Goal: Task Accomplishment & Management: Complete application form

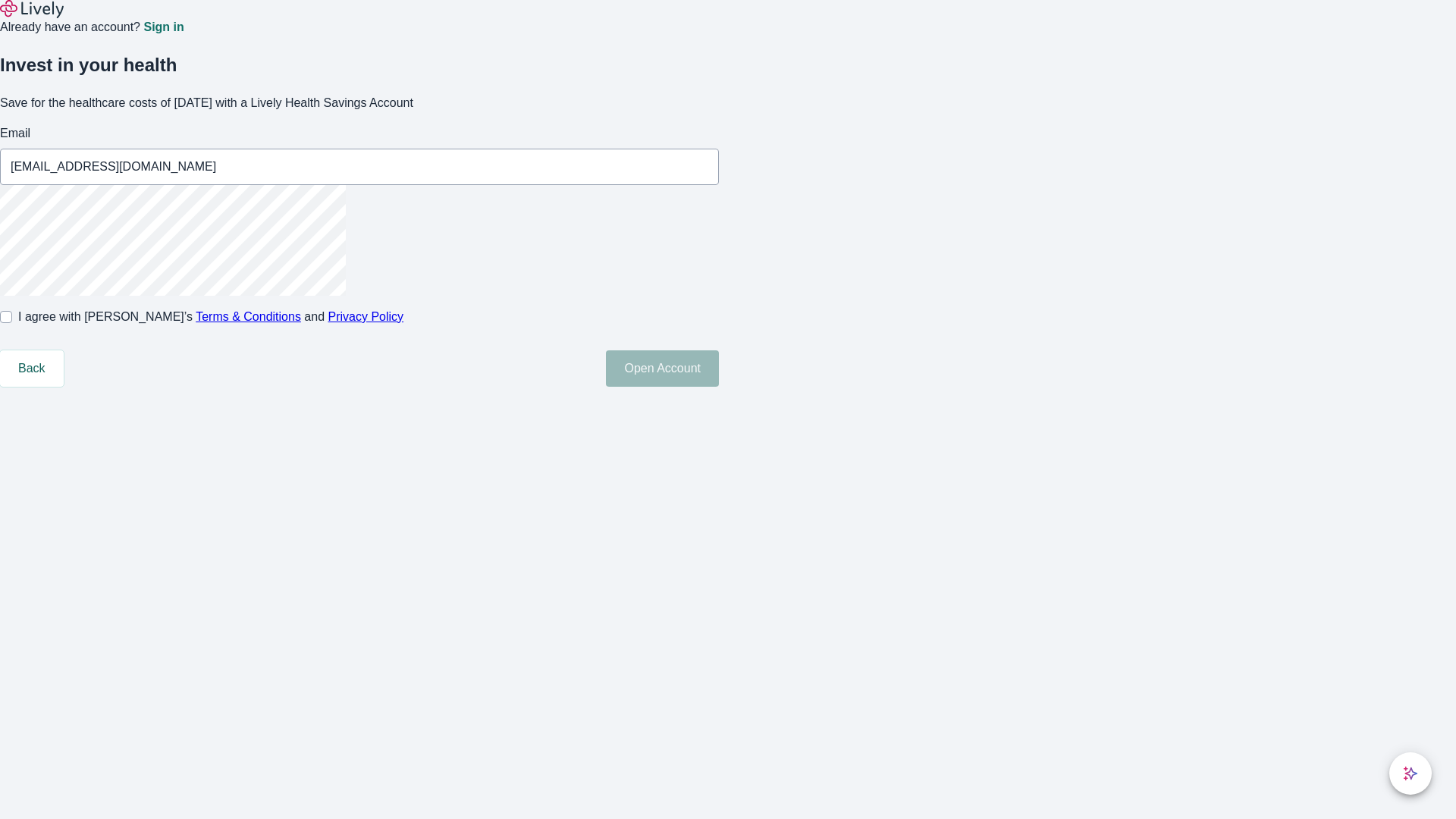
click at [12, 323] on input "I agree with Lively’s Terms & Conditions and Privacy Policy" at bounding box center [6, 316] width 12 height 12
checkbox input "true"
click at [719, 387] on button "Open Account" at bounding box center [662, 368] width 113 height 36
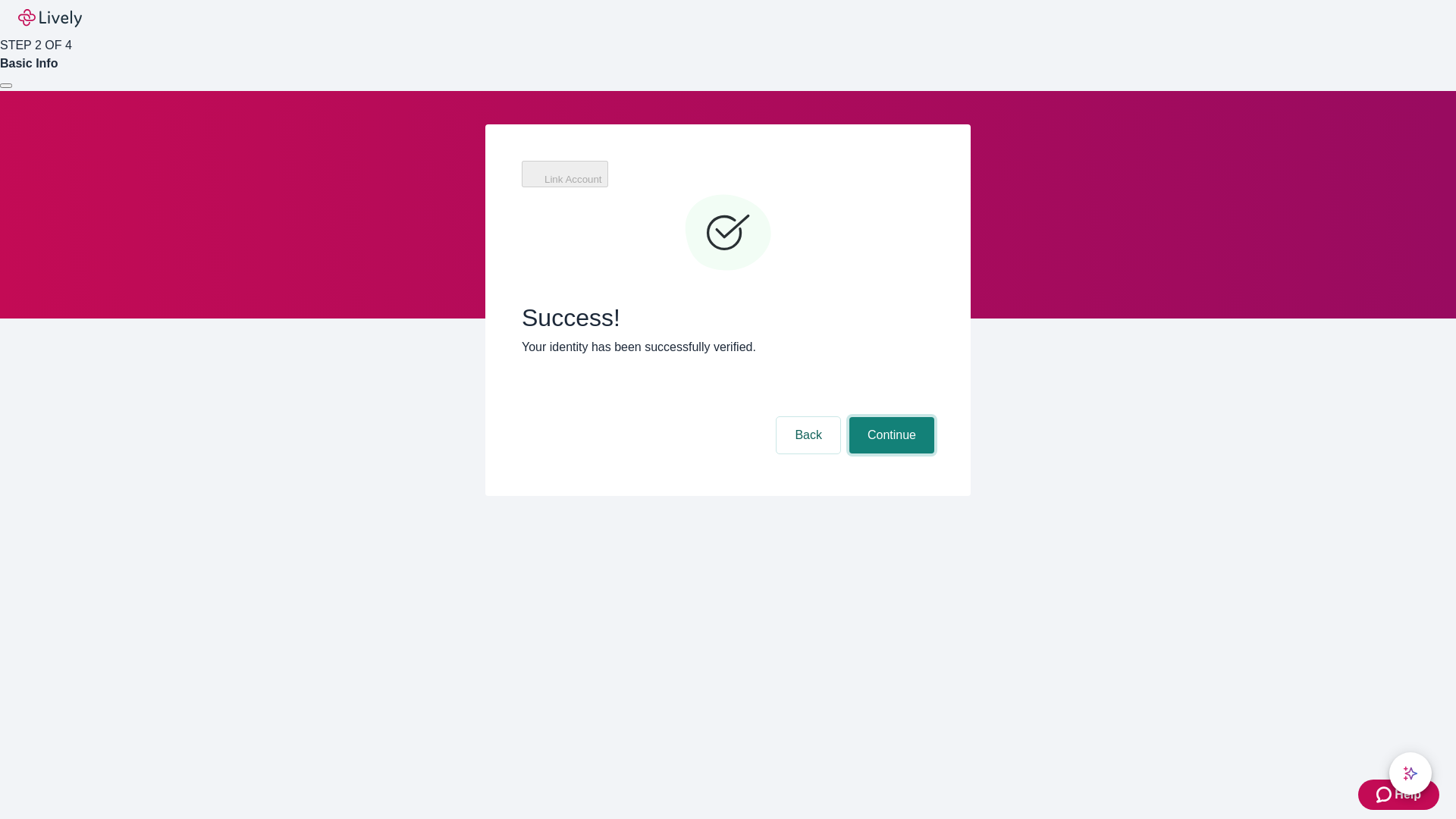
click at [890, 417] on button "Continue" at bounding box center [892, 436] width 85 height 36
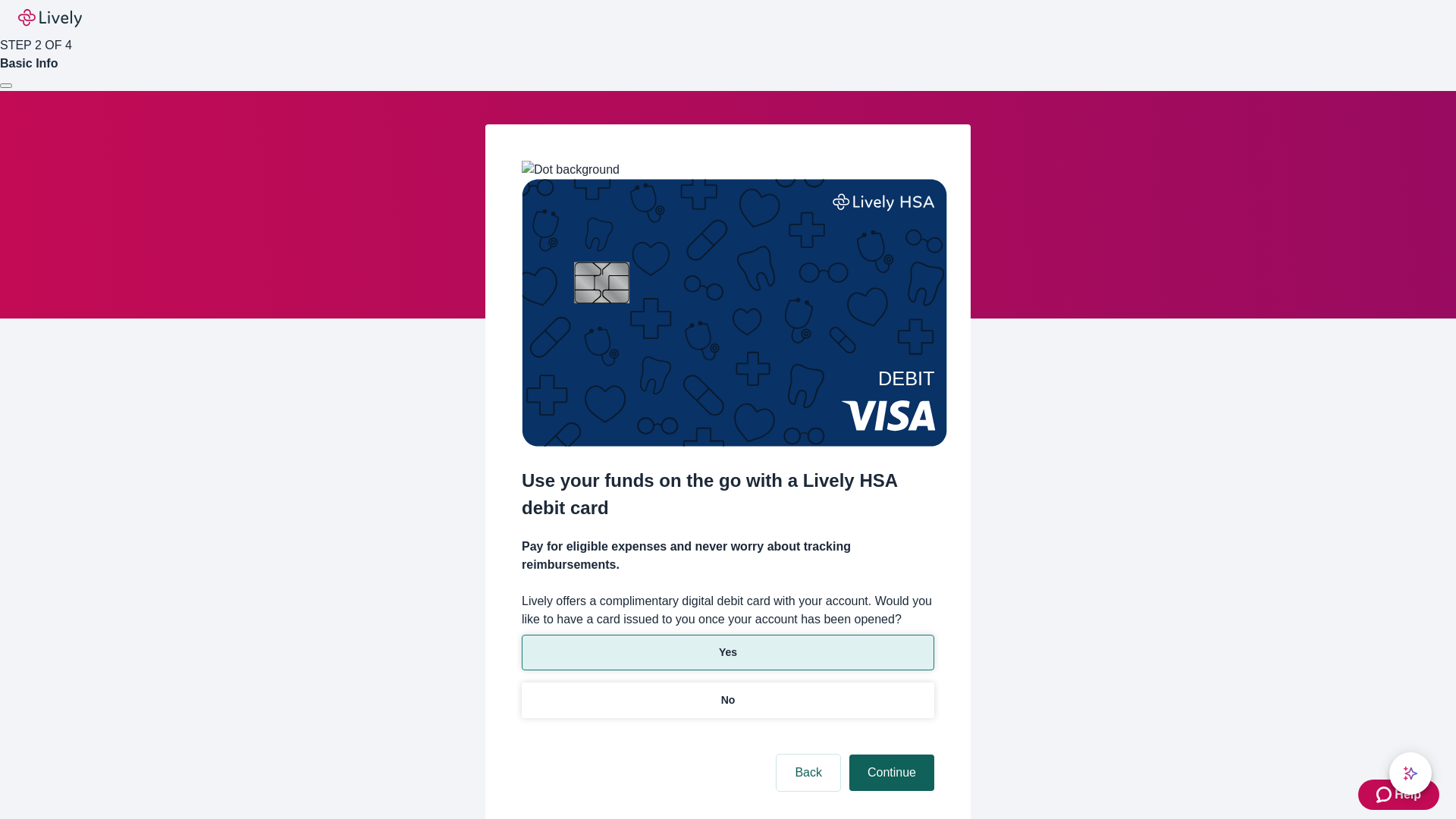
click at [727, 693] on p "No" at bounding box center [729, 700] width 14 height 16
click at [890, 755] on button "Continue" at bounding box center [892, 773] width 85 height 36
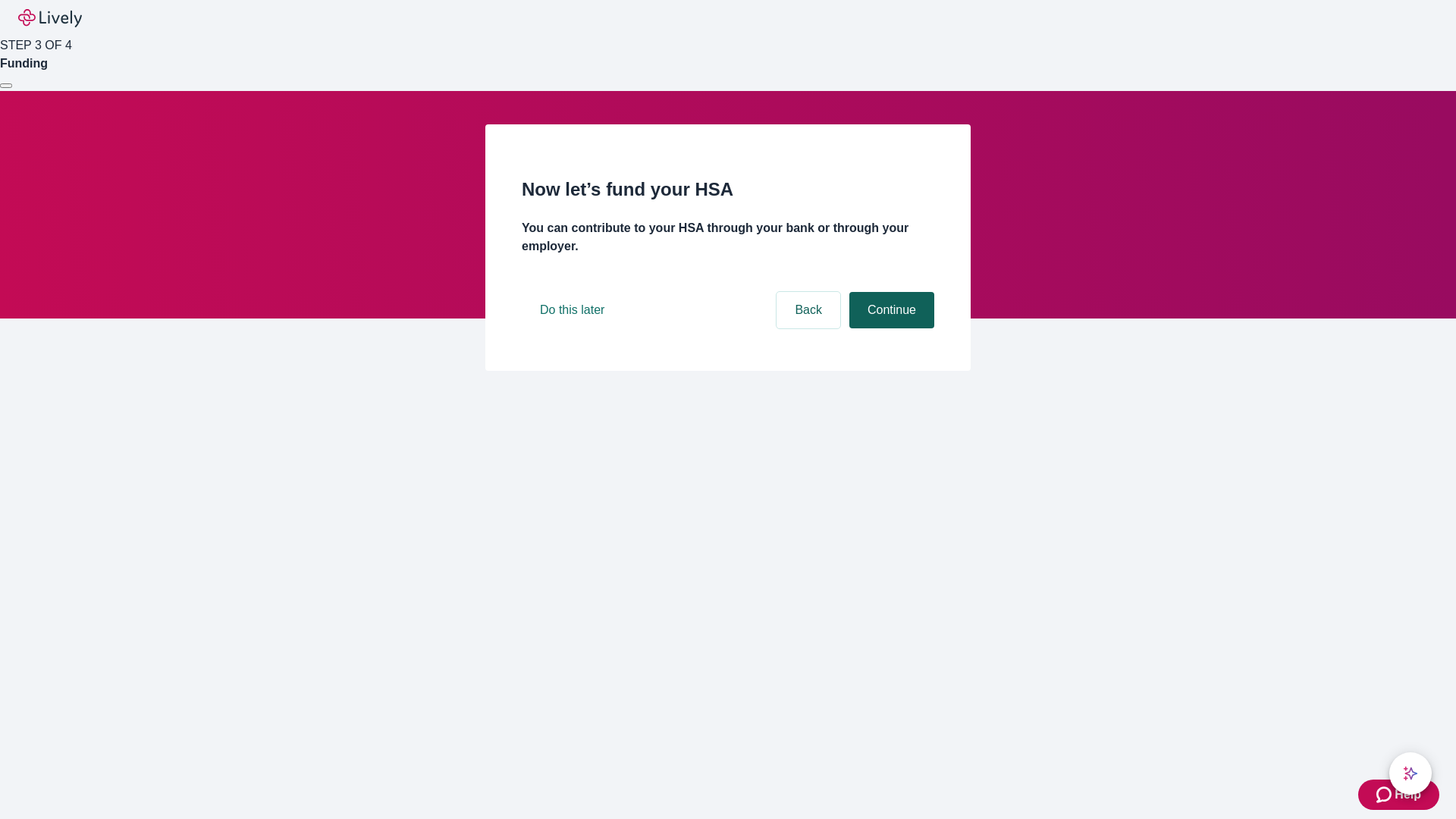
click at [890, 328] on button "Continue" at bounding box center [892, 310] width 85 height 36
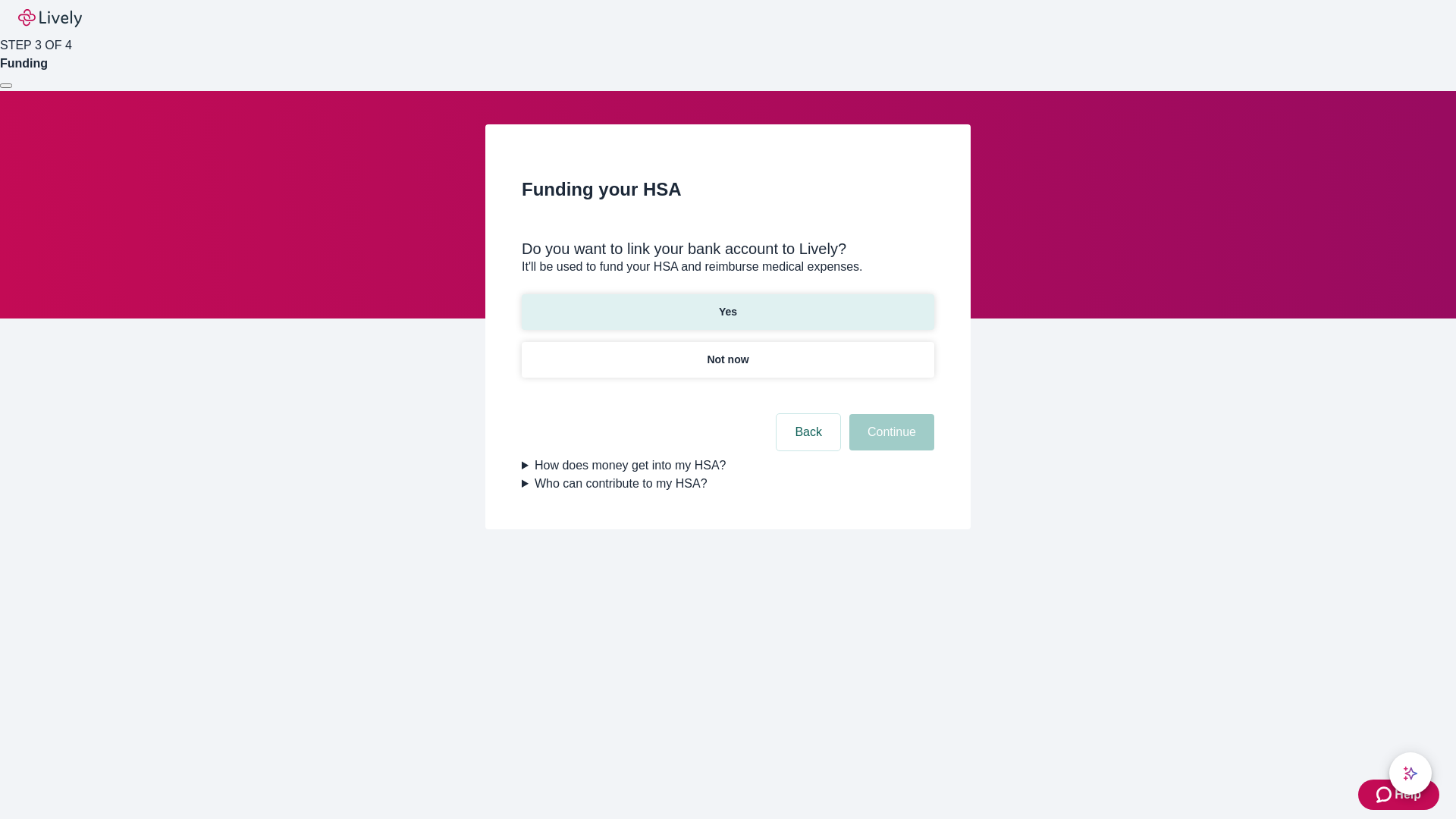
click at [727, 304] on p "Yes" at bounding box center [728, 312] width 18 height 16
click at [890, 414] on button "Continue" at bounding box center [892, 432] width 85 height 36
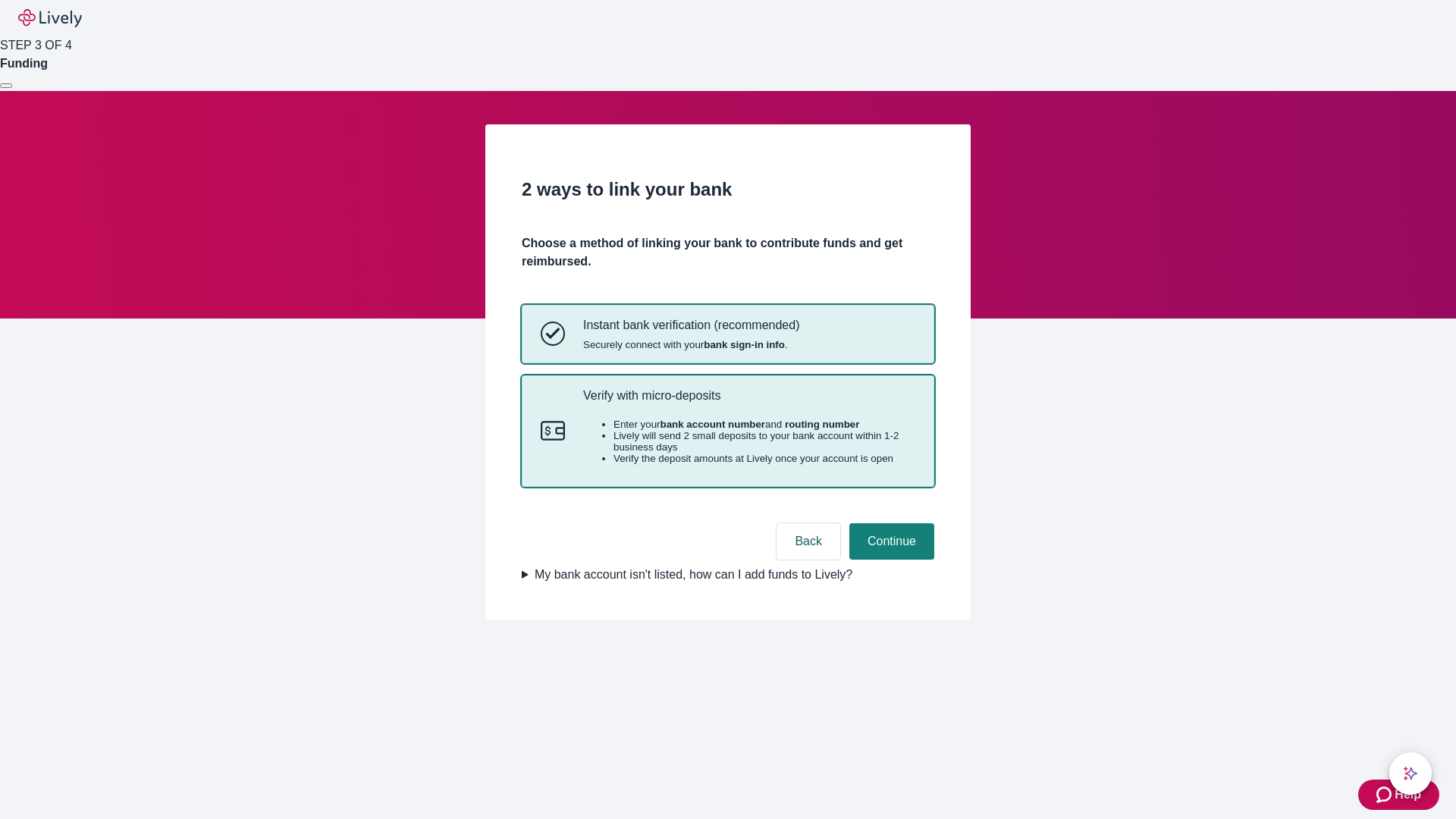
click at [749, 403] on p "Verify with micro-deposits" at bounding box center [749, 395] width 332 height 14
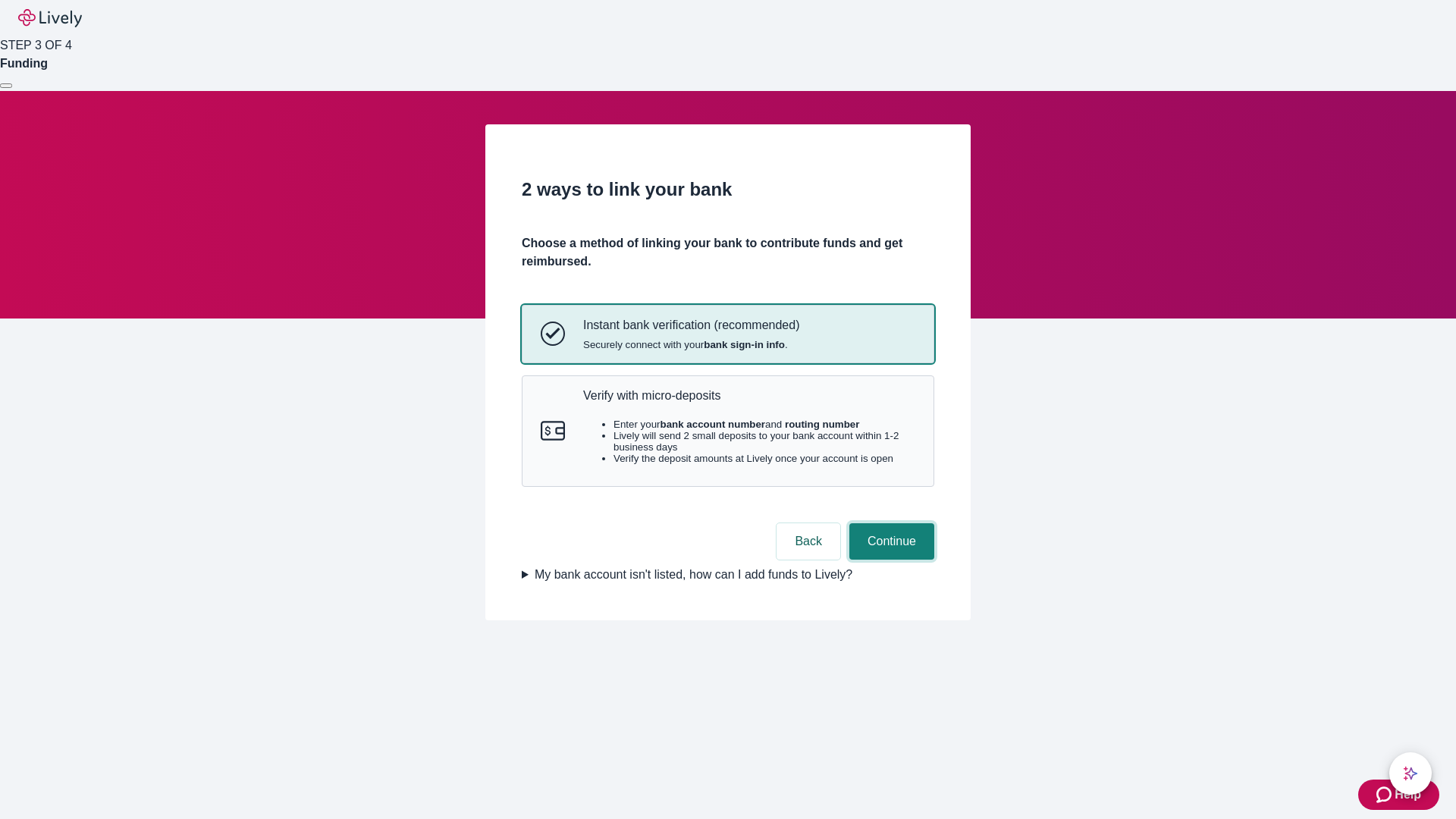
click at [890, 560] on button "Continue" at bounding box center [892, 542] width 85 height 36
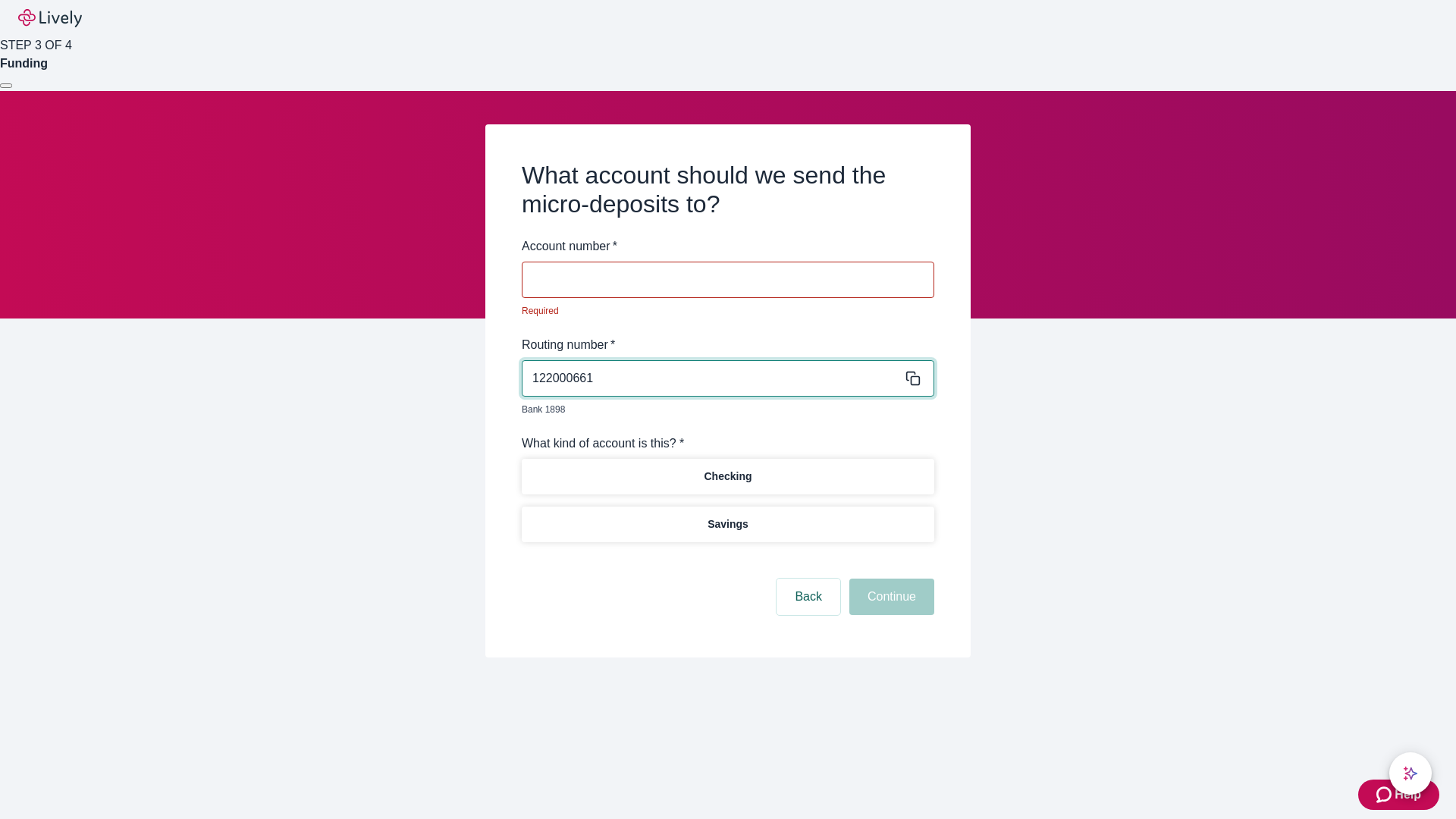
type input "122000661"
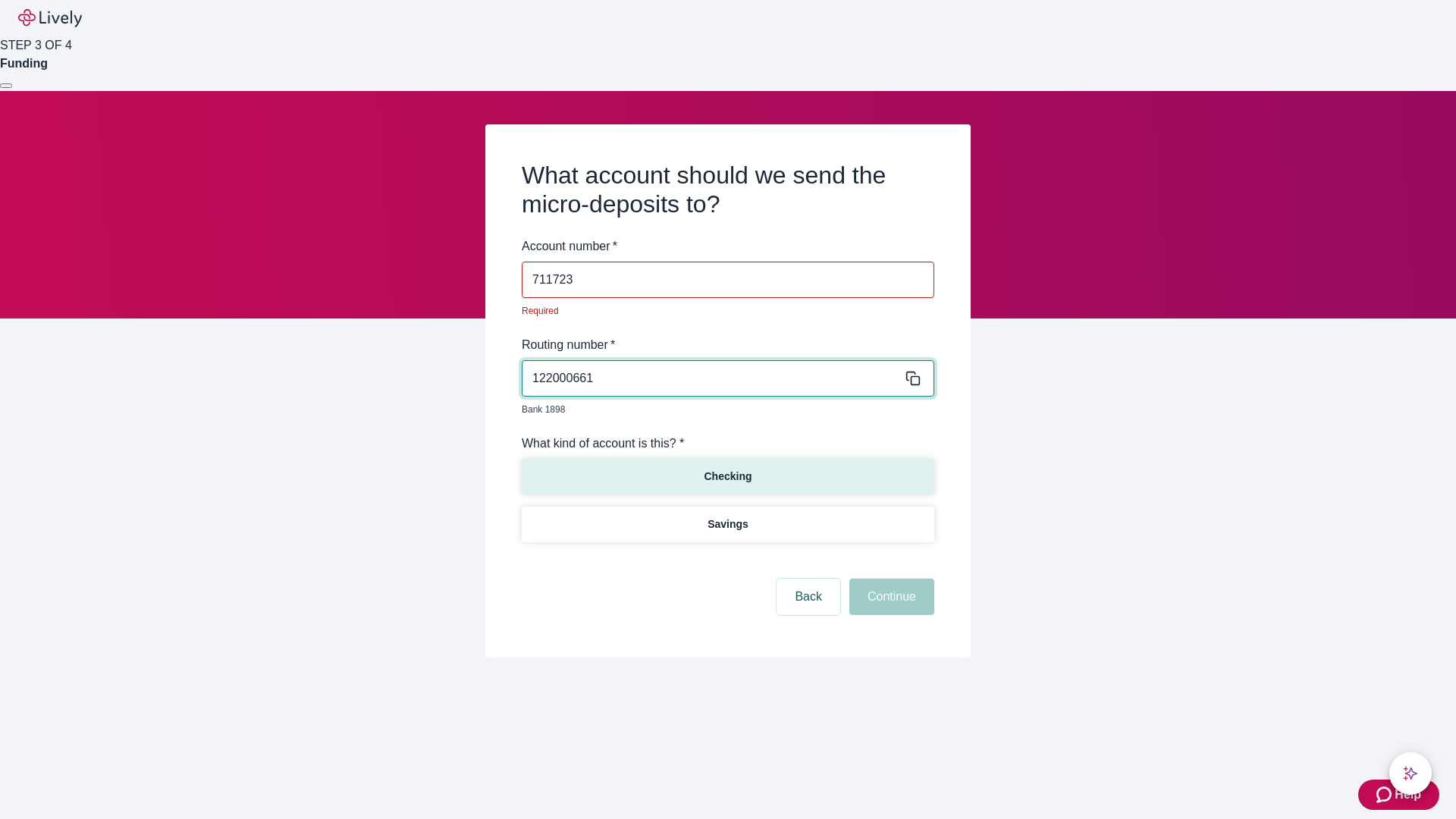
type input "711723"
click at [727, 469] on p "Checking" at bounding box center [727, 477] width 47 height 16
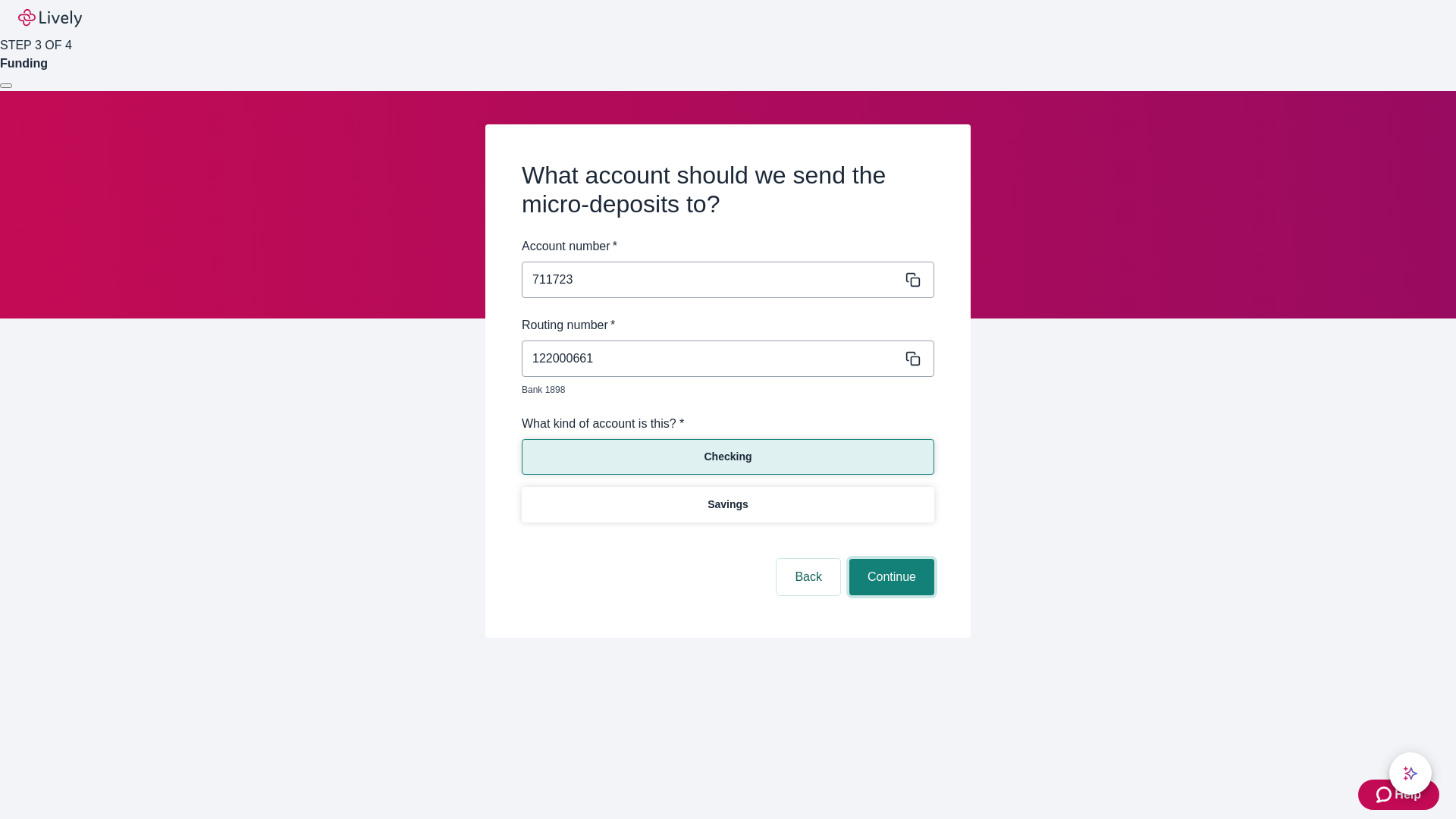
click at [890, 560] on button "Continue" at bounding box center [892, 577] width 85 height 36
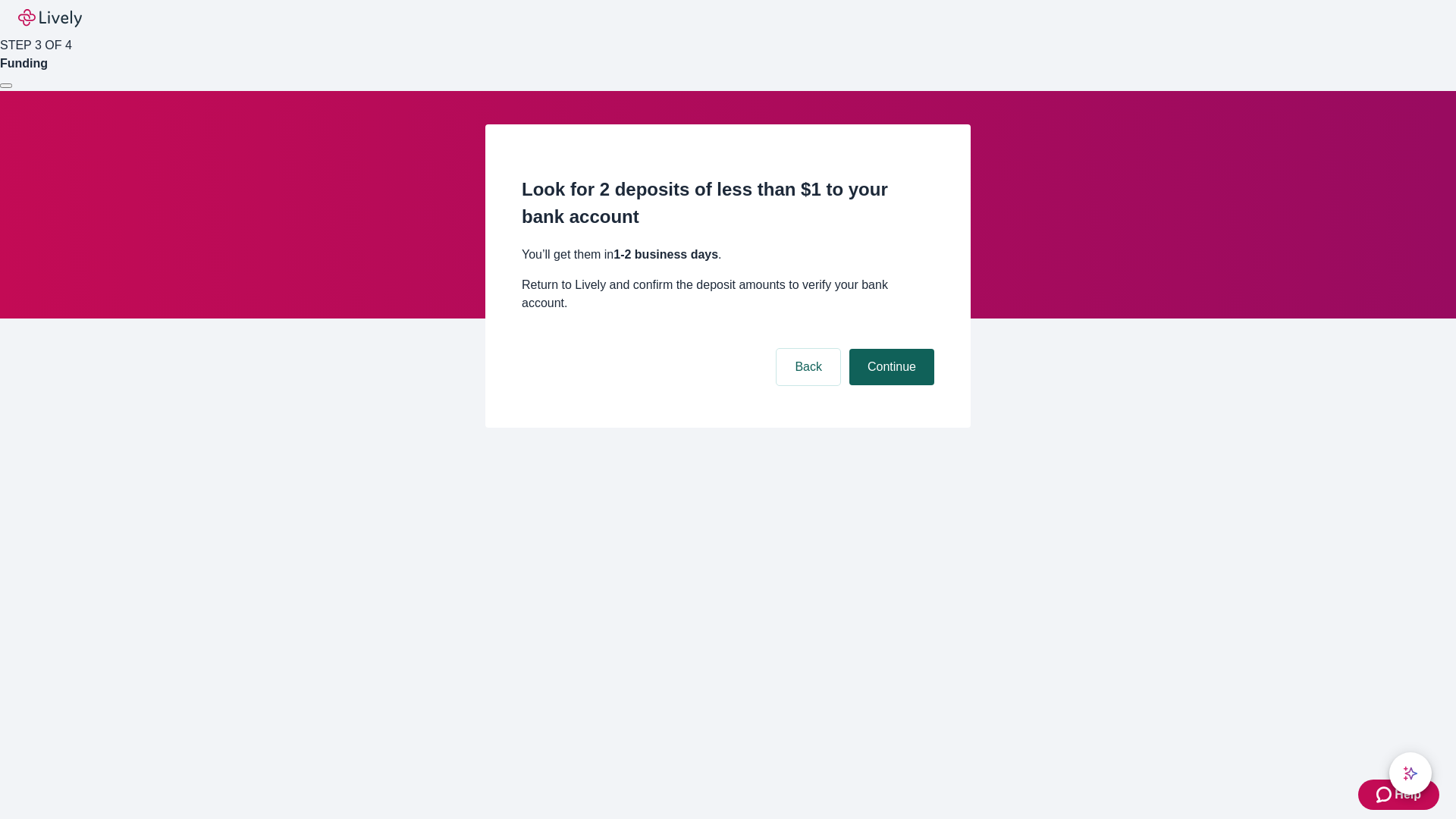
click at [890, 349] on button "Continue" at bounding box center [892, 367] width 85 height 36
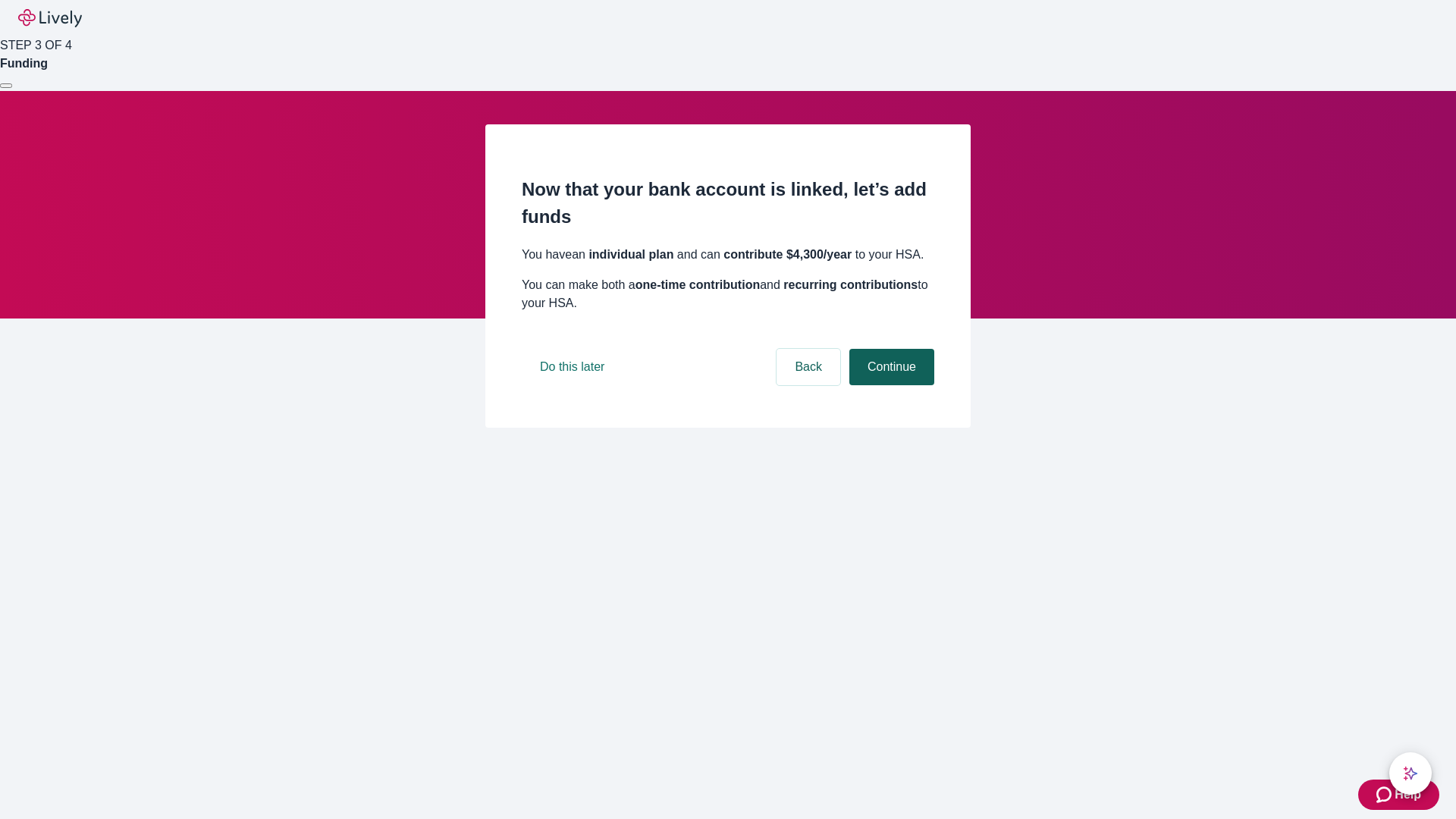
click at [890, 385] on button "Continue" at bounding box center [892, 367] width 85 height 36
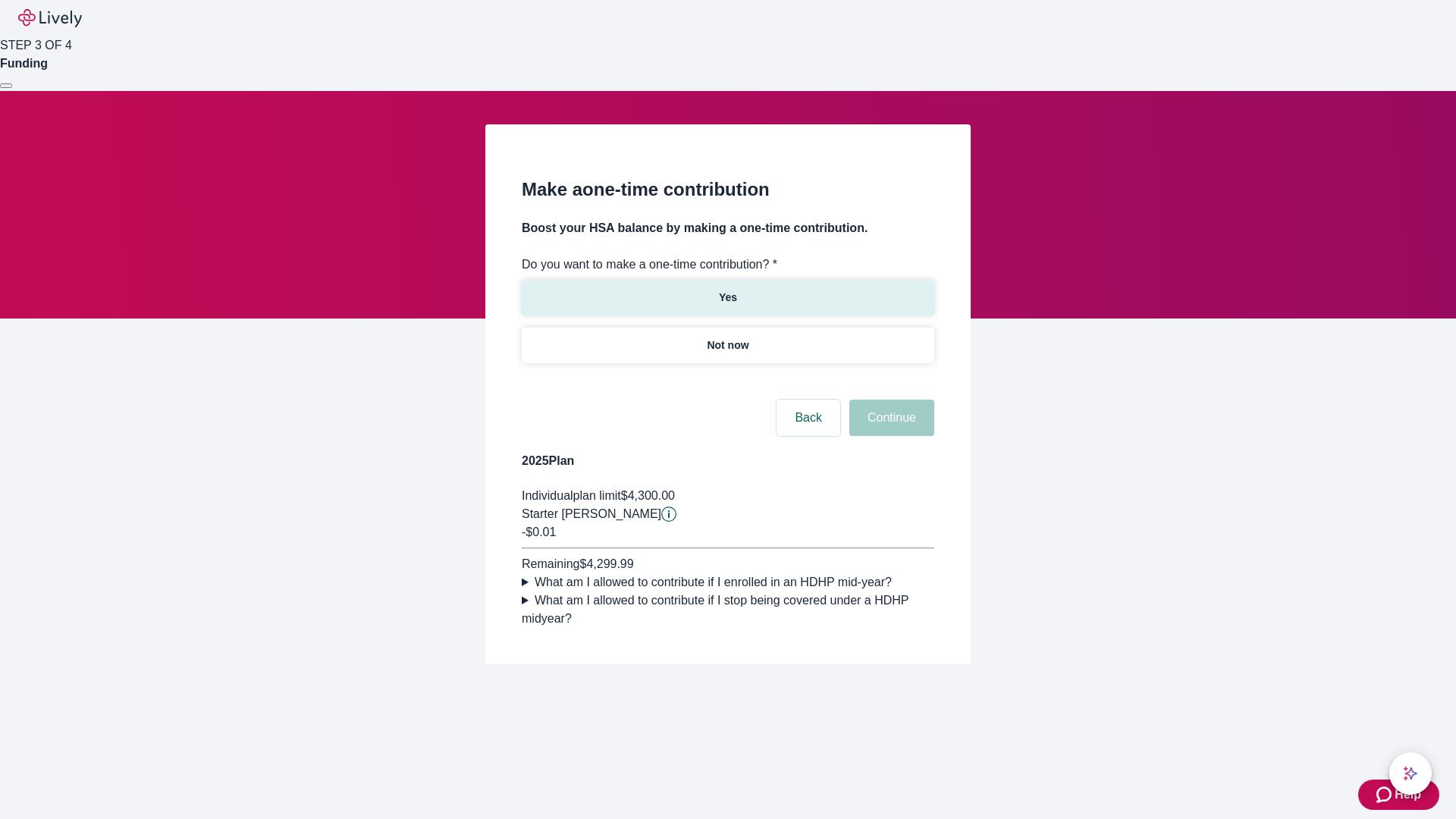
click at [727, 290] on p "Yes" at bounding box center [728, 298] width 18 height 16
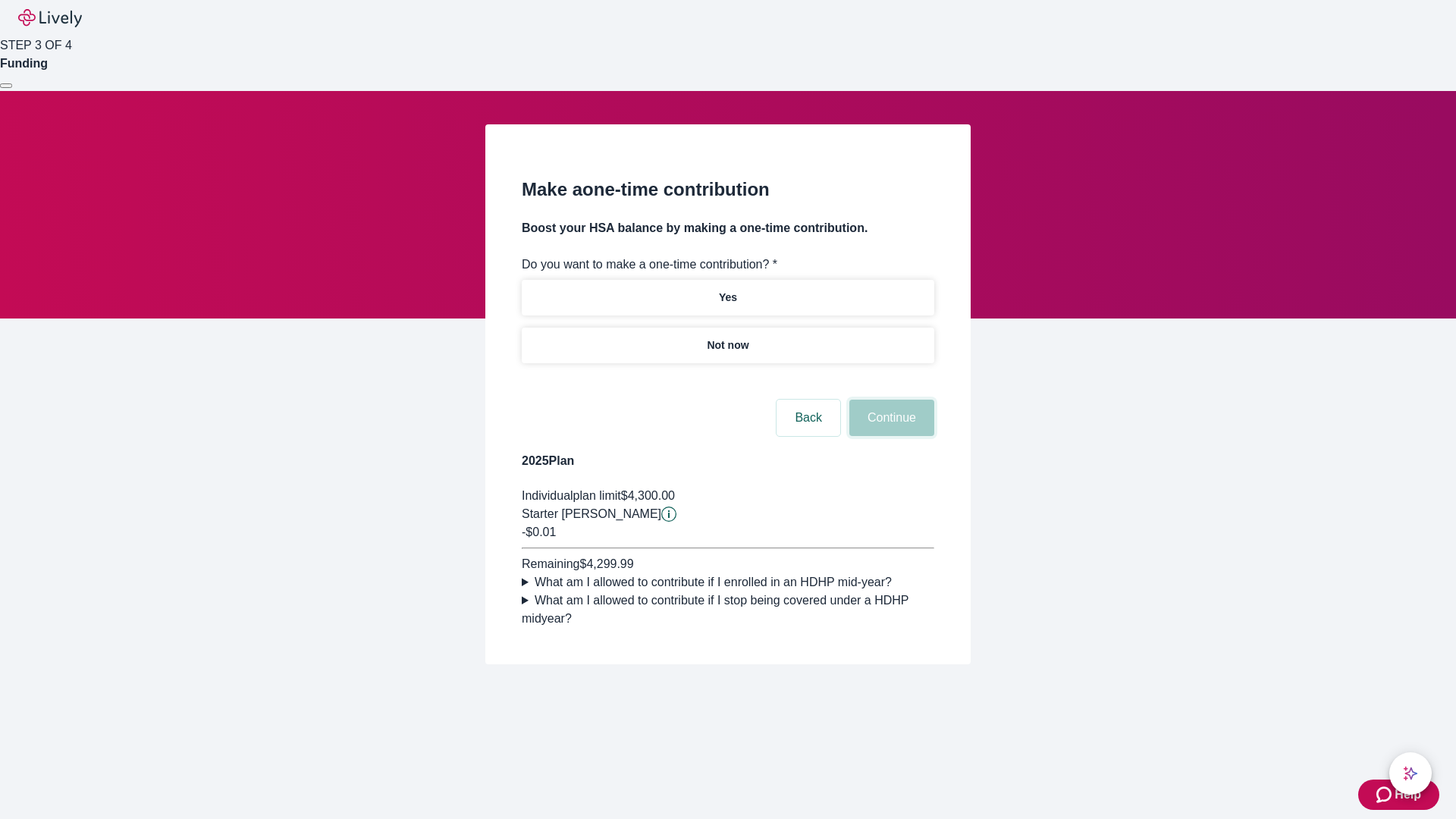
click at [890, 436] on button "Continue" at bounding box center [892, 418] width 85 height 36
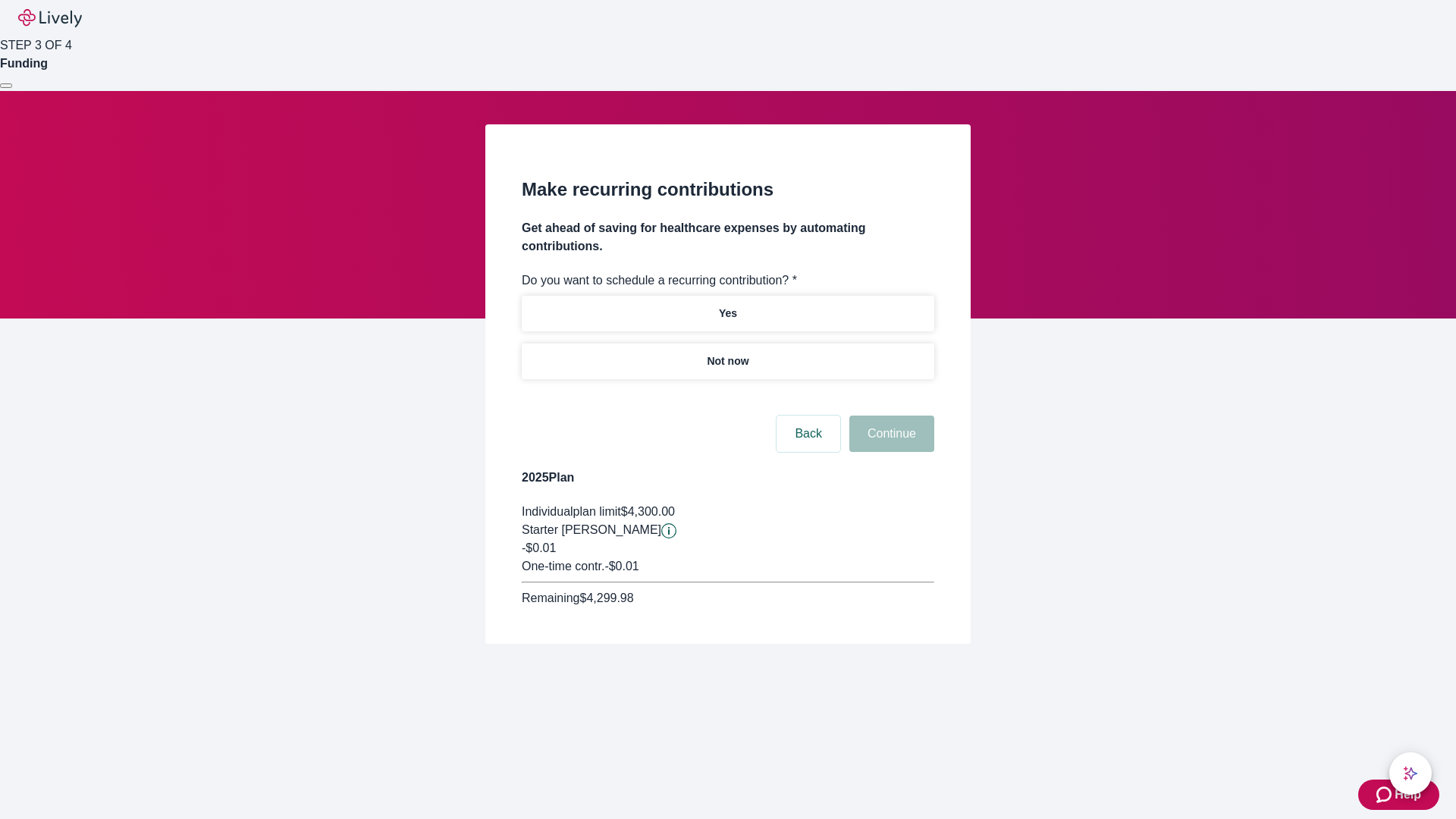
click at [727, 353] on p "Not now" at bounding box center [727, 361] width 42 height 16
click at [890, 416] on button "Continue" at bounding box center [892, 434] width 85 height 36
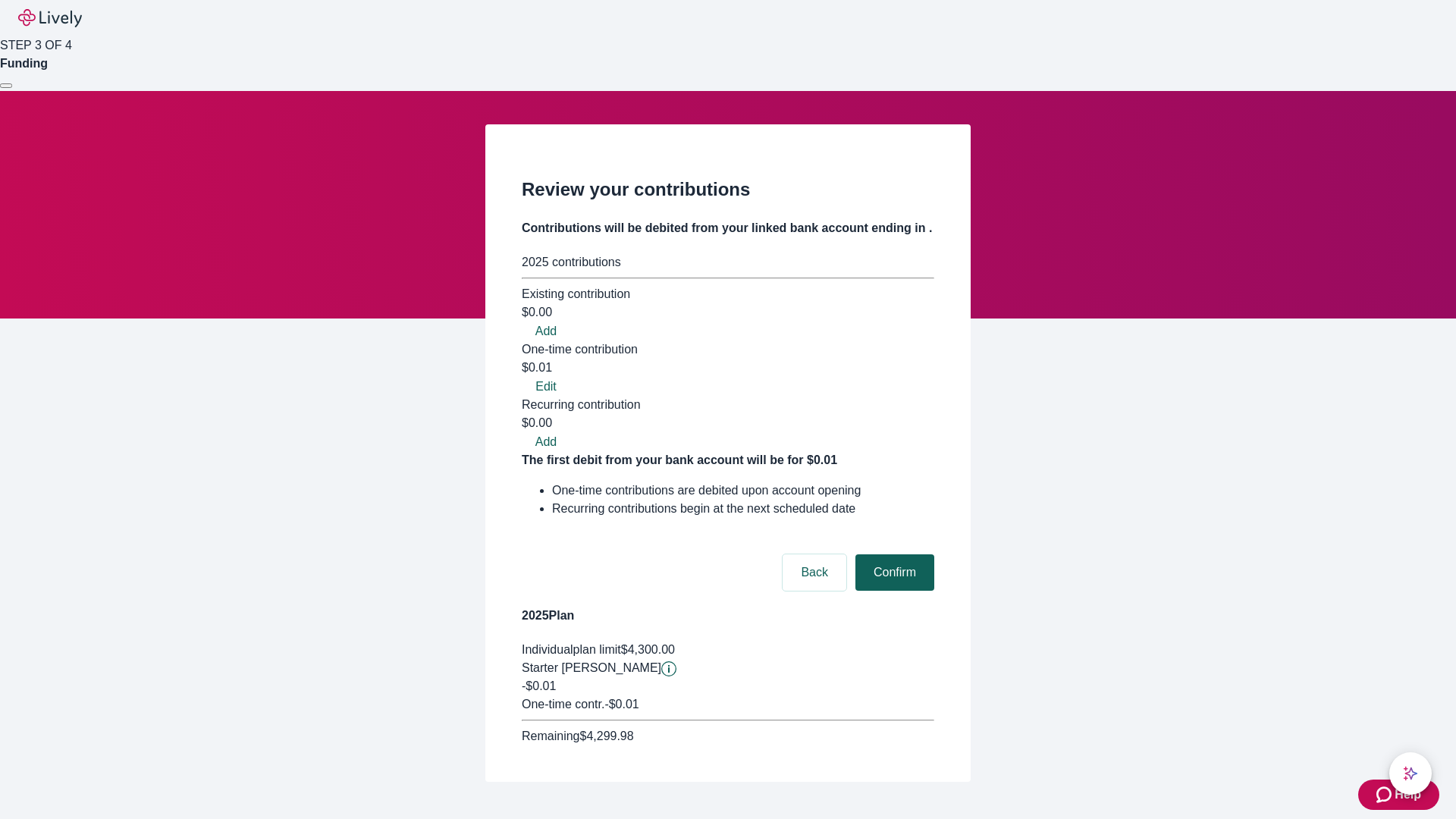
click at [892, 554] on button "Confirm" at bounding box center [895, 572] width 79 height 36
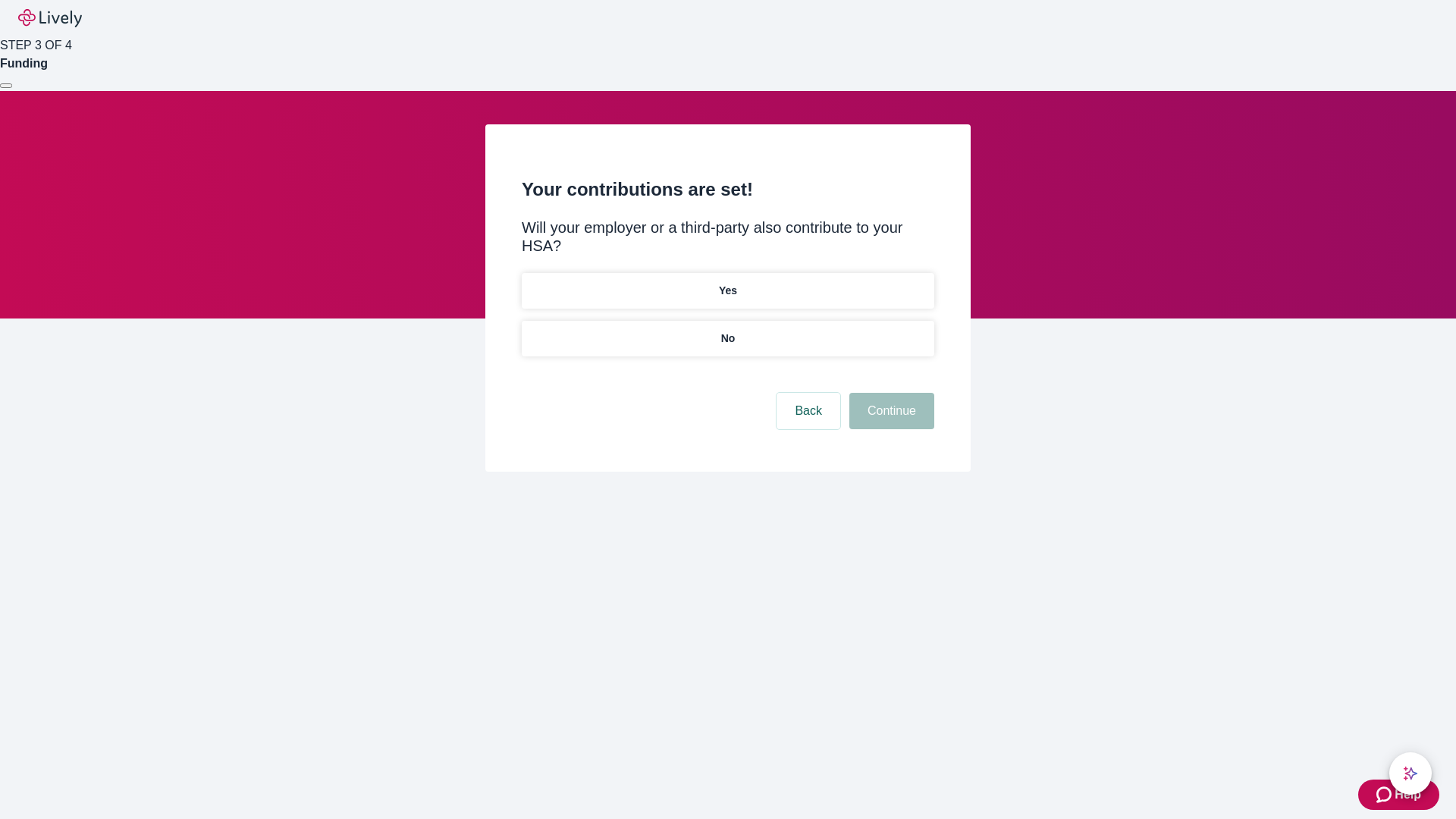
click at [727, 330] on p "No" at bounding box center [729, 338] width 14 height 16
click at [890, 393] on button "Continue" at bounding box center [892, 411] width 85 height 36
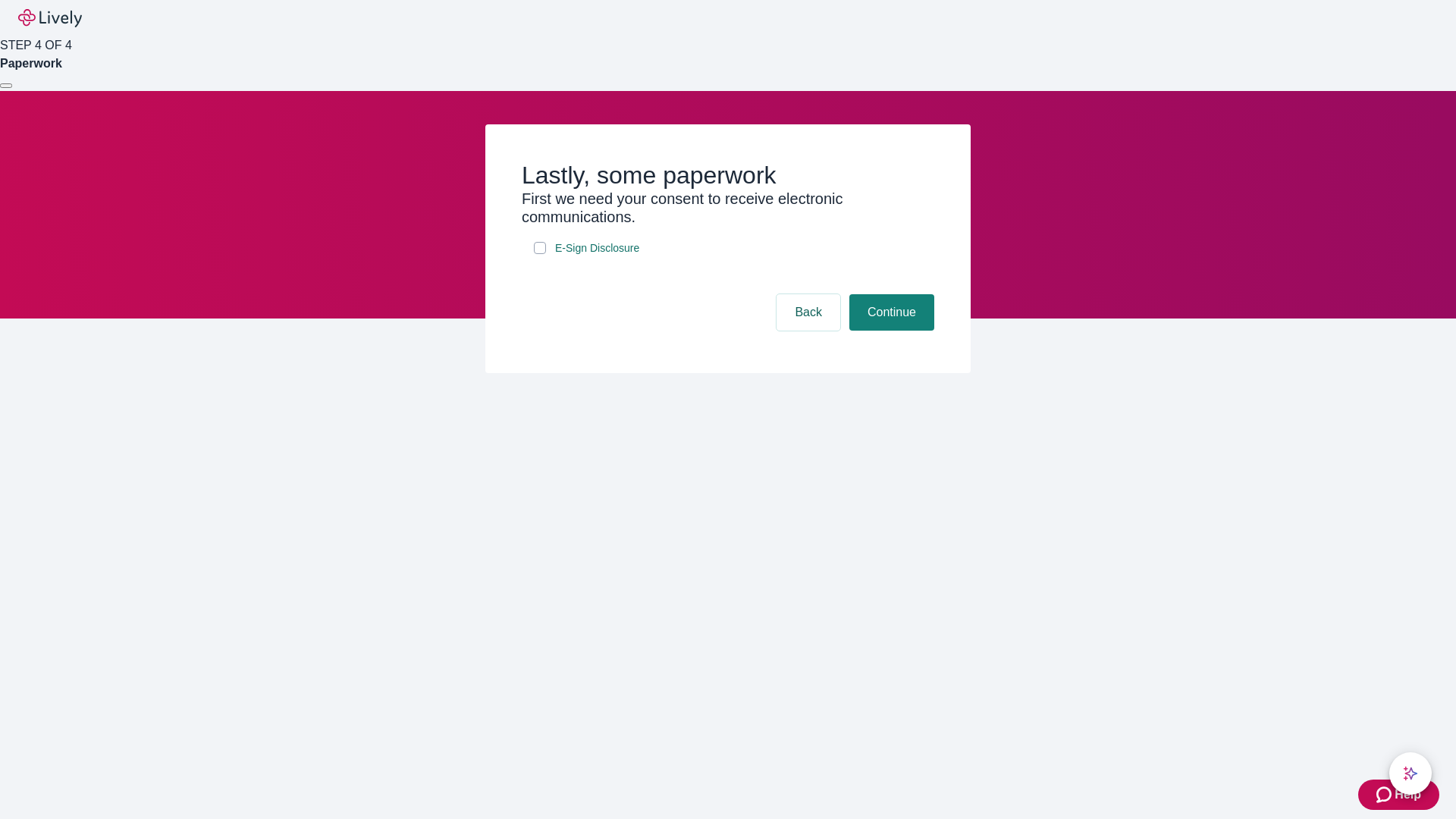
click at [540, 254] on input "E-Sign Disclosure" at bounding box center [540, 247] width 12 height 12
checkbox input "true"
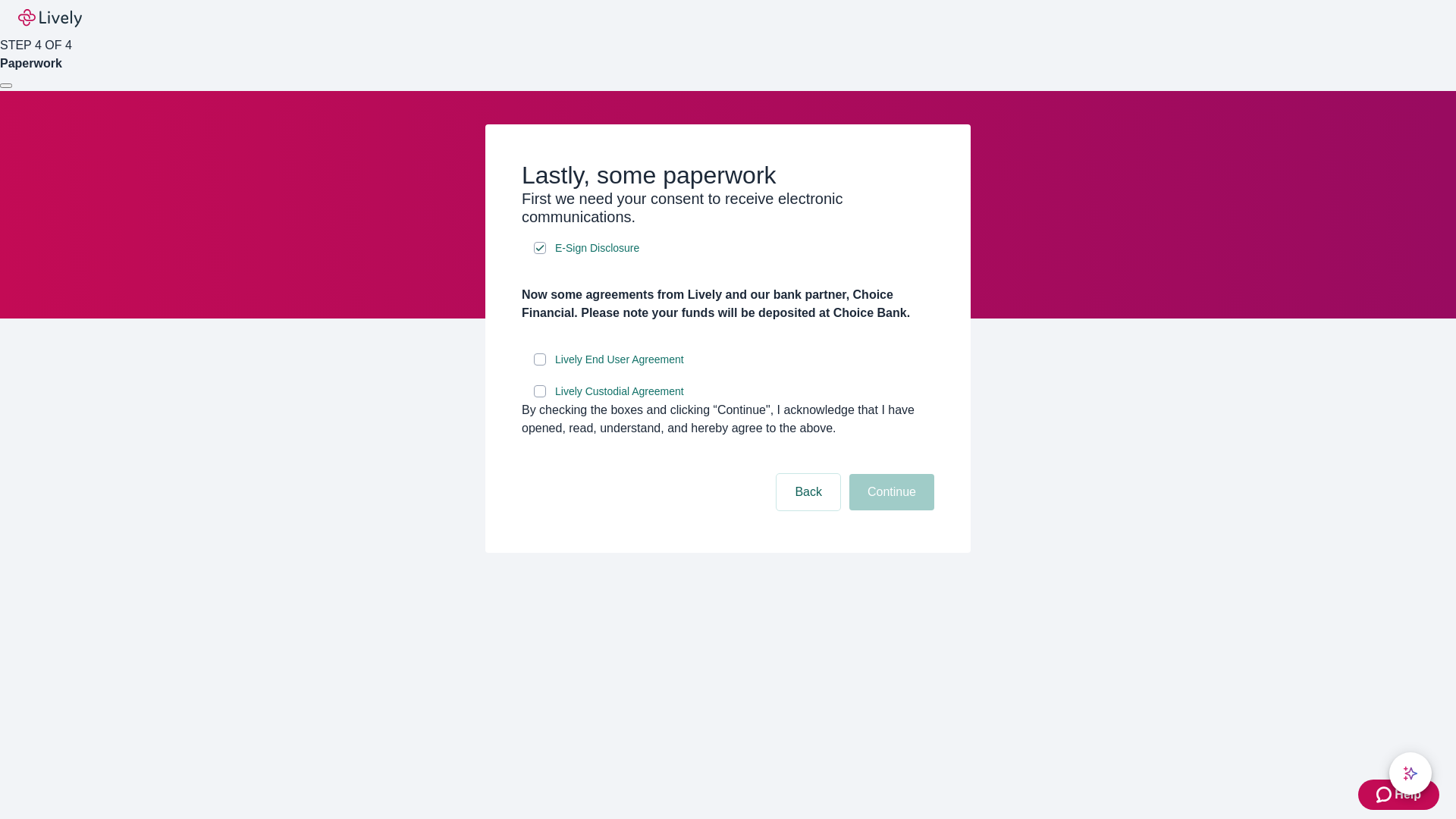
click at [540, 365] on input "Lively End User Agreement" at bounding box center [540, 359] width 12 height 12
checkbox input "true"
click at [540, 398] on input "Lively Custodial Agreement" at bounding box center [540, 391] width 12 height 12
checkbox input "true"
click at [890, 511] on button "Continue" at bounding box center [892, 493] width 85 height 36
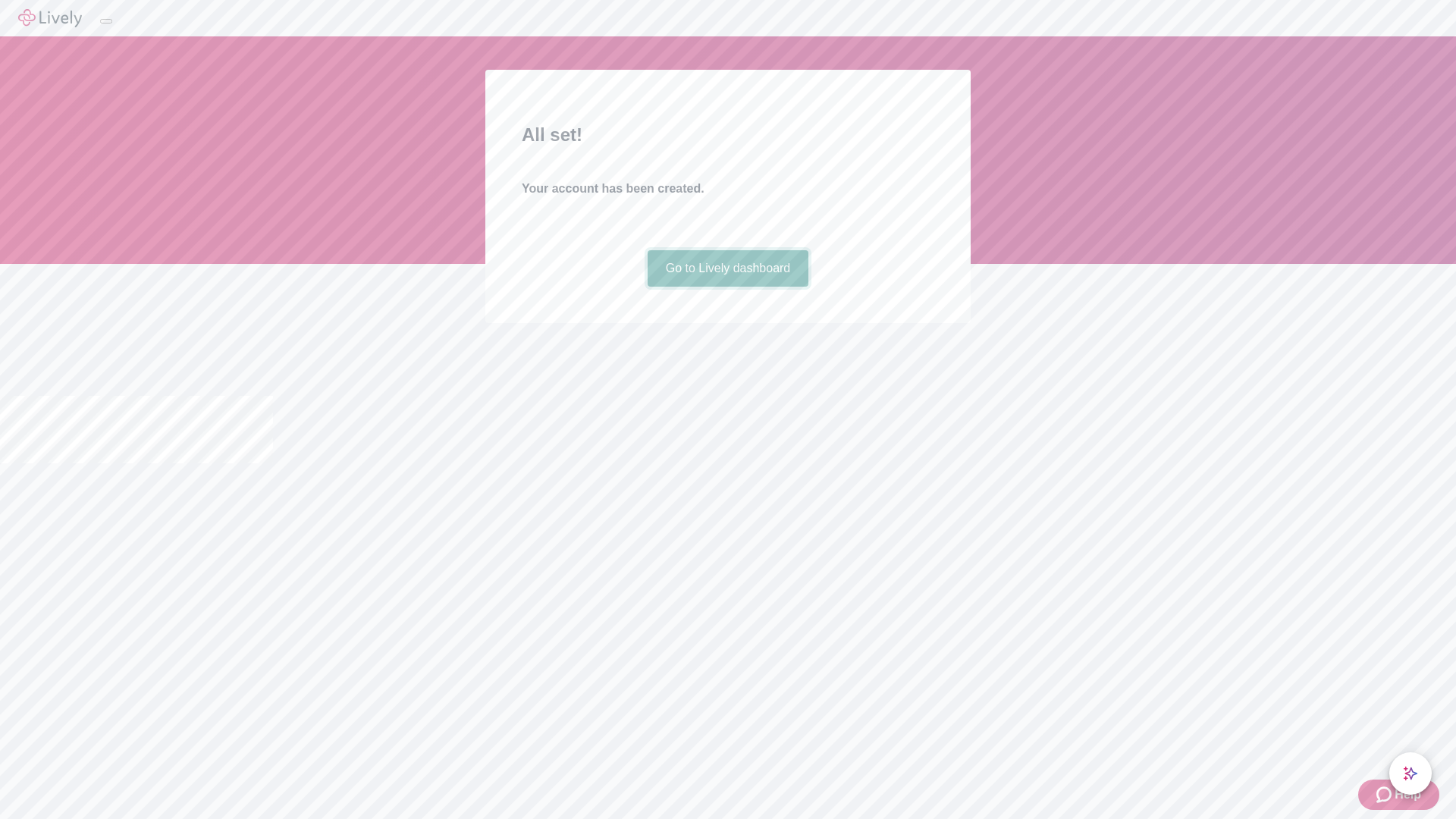
click at [727, 287] on link "Go to Lively dashboard" at bounding box center [728, 269] width 161 height 36
